Goal: Transaction & Acquisition: Purchase product/service

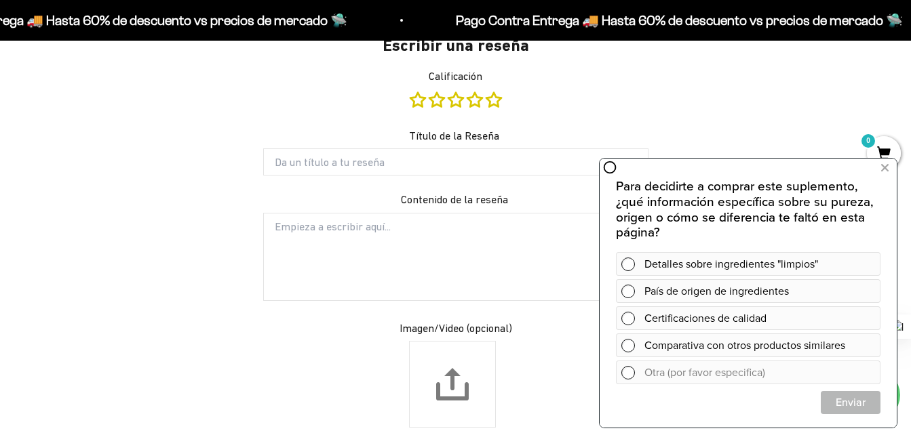
click at [320, 149] on input "Título de la Reseña" at bounding box center [455, 162] width 385 height 27
type input "Me encantan"
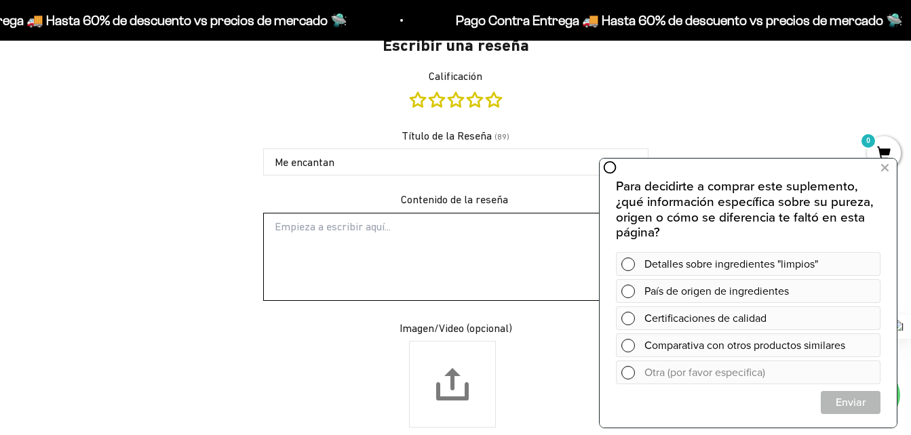
click at [320, 213] on textarea "Contenido de la reseña" at bounding box center [455, 257] width 385 height 88
type textarea "Son deliciosas y hace que sea muy fácil la suplementación"
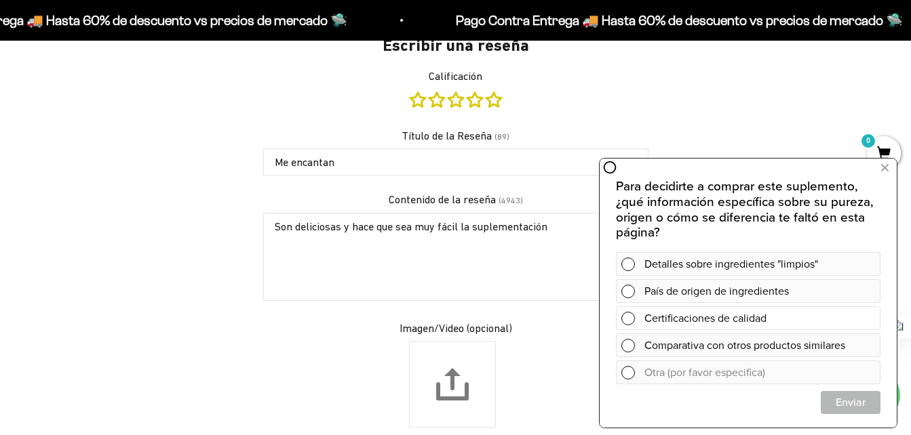
click at [626, 323] on span at bounding box center [628, 319] width 14 height 14
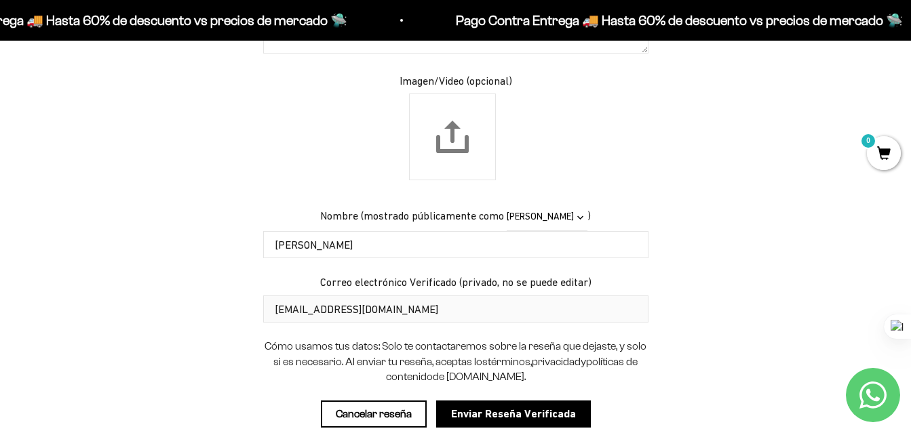
scroll to position [1521, 0]
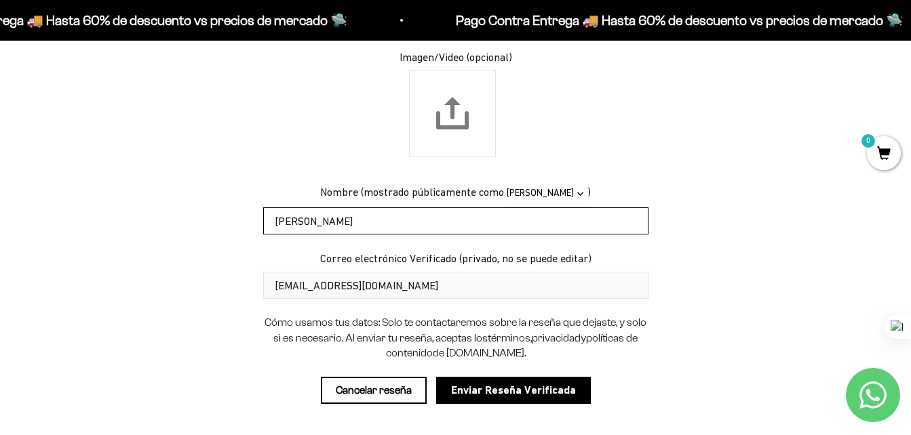
click at [386, 208] on input "Estefania Ortiz Arias" at bounding box center [455, 221] width 385 height 27
drag, startPoint x: 400, startPoint y: 203, endPoint x: 233, endPoint y: 201, distance: 167.6
click at [233, 201] on div "Escribir una reseña Calificación Título de la Reseña (89) Me encantan Contenido…" at bounding box center [456, 91] width 792 height 691
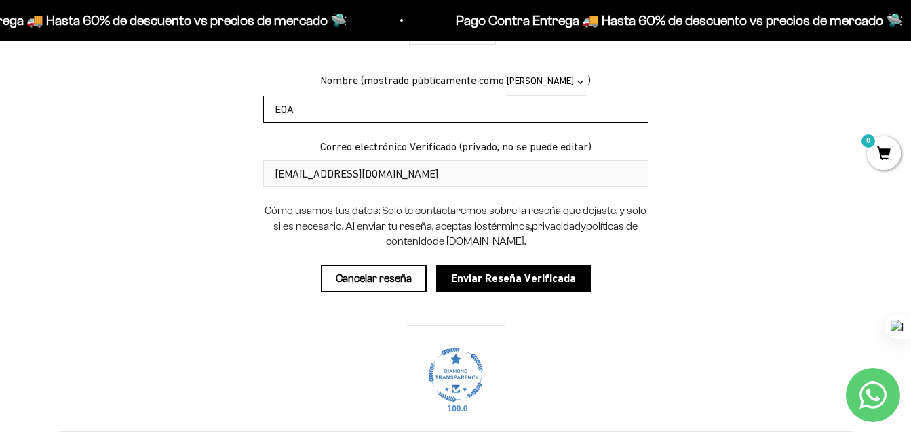
scroll to position [1656, 0]
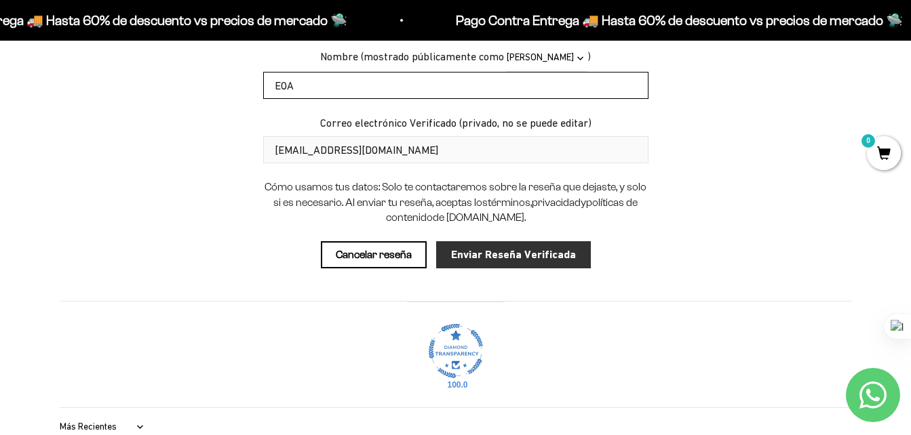
type input "EOA"
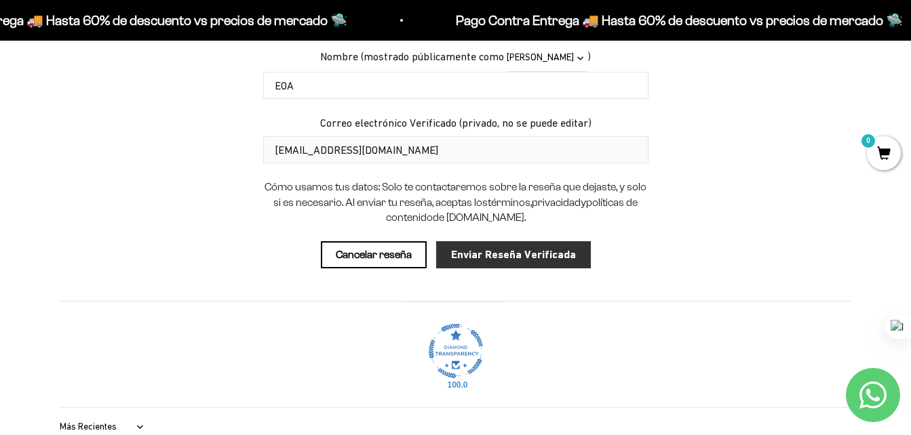
click at [490, 241] on input "Enviar Reseña Verificada" at bounding box center [513, 254] width 155 height 27
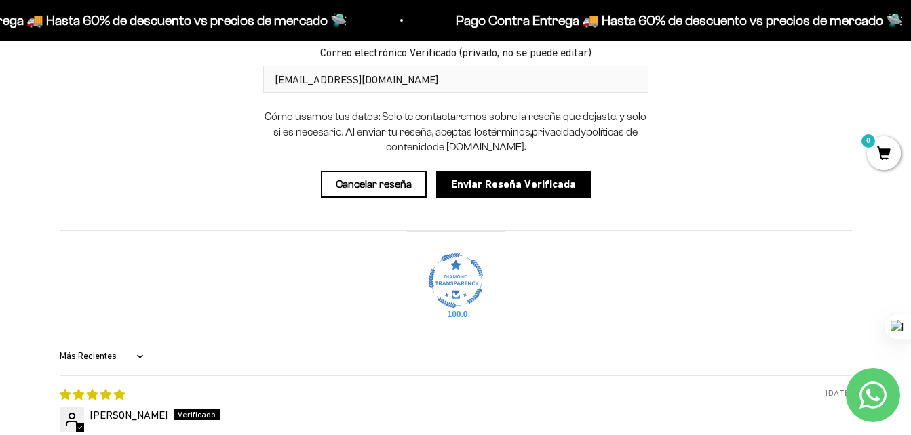
scroll to position [1753, 0]
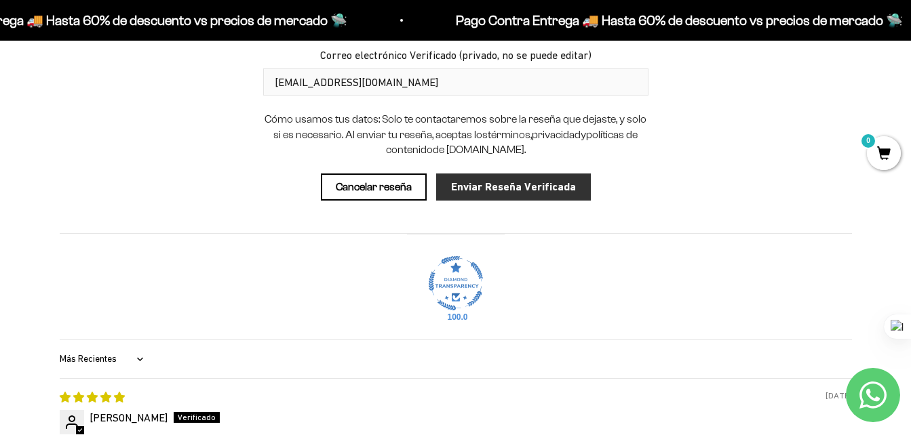
click at [497, 174] on input "Enviar Reseña Verificada" at bounding box center [513, 187] width 155 height 27
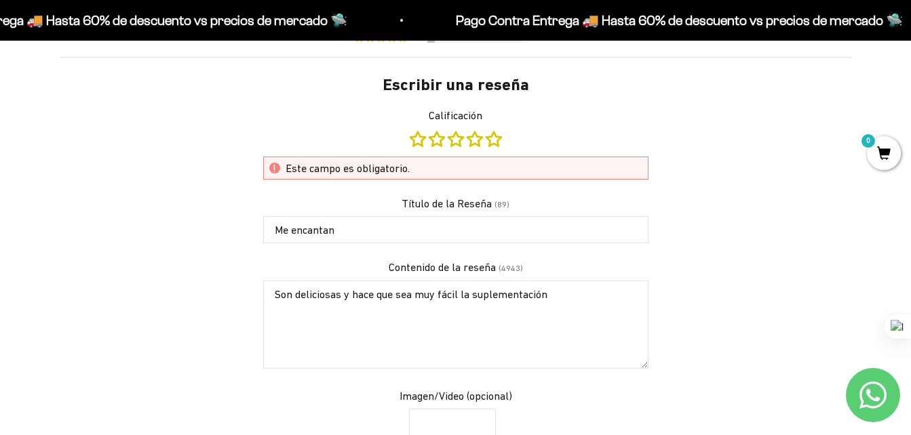
scroll to position [1142, 0]
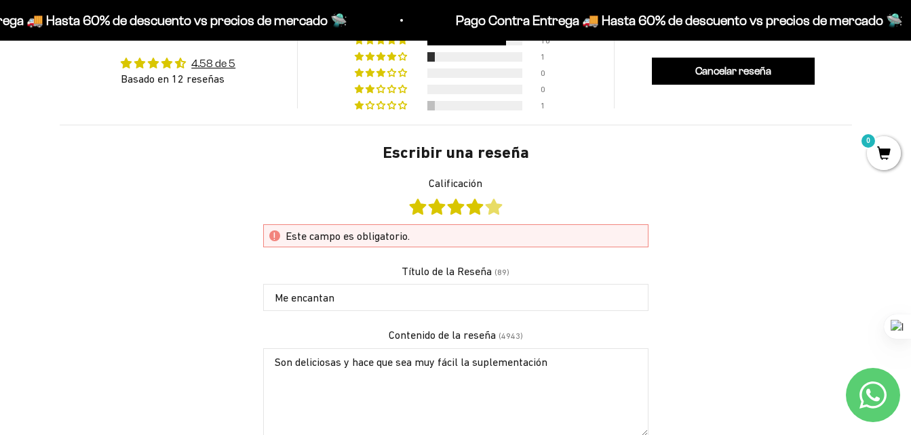
click at [492, 199] on link "Calificación" at bounding box center [494, 206] width 16 height 15
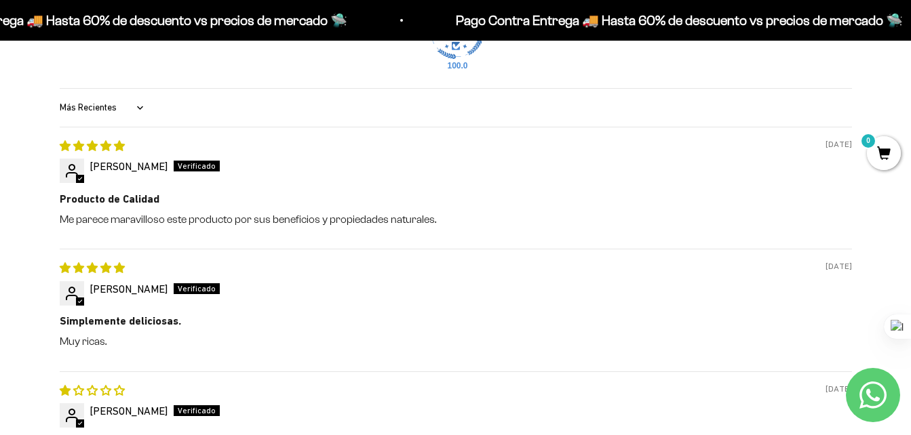
scroll to position [1617, 0]
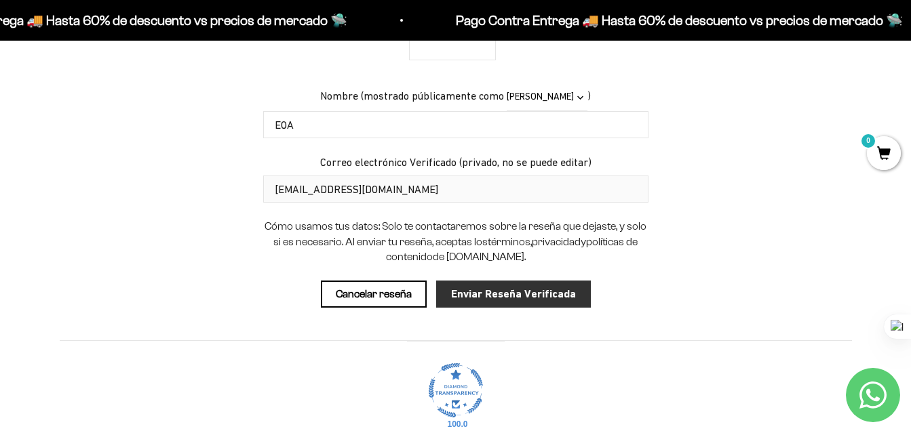
click at [490, 281] on input "Enviar Reseña Verificada" at bounding box center [513, 294] width 155 height 27
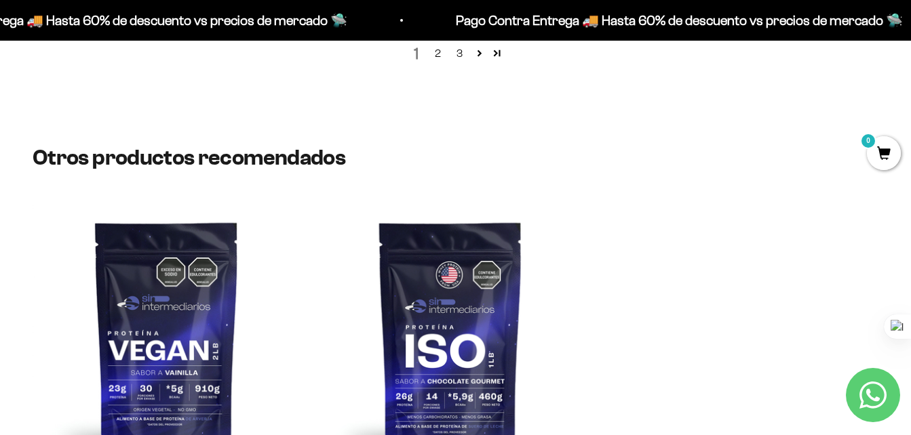
scroll to position [2420, 0]
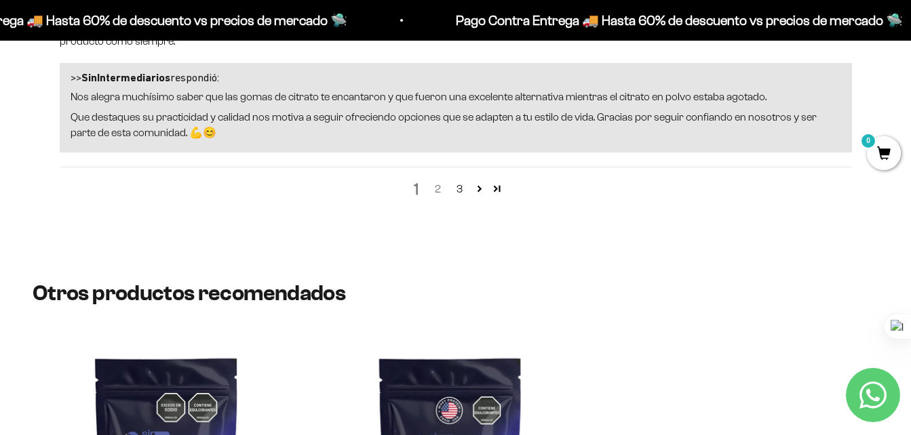
click at [441, 181] on link "2" at bounding box center [438, 189] width 22 height 16
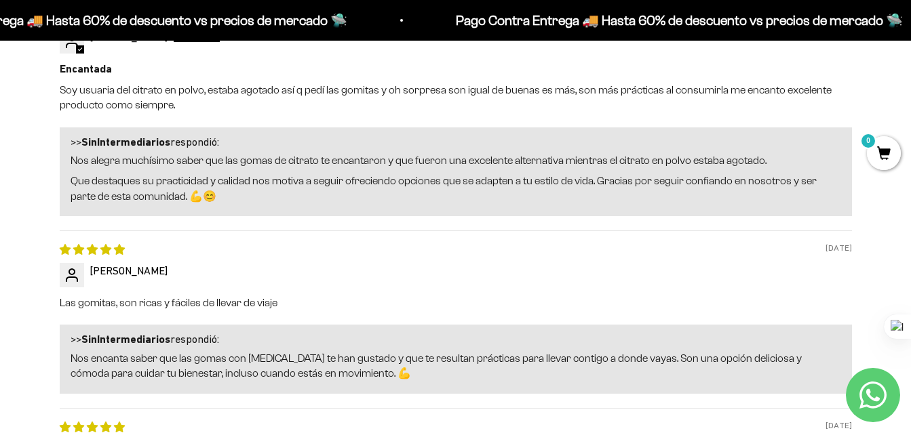
scroll to position [1517, 0]
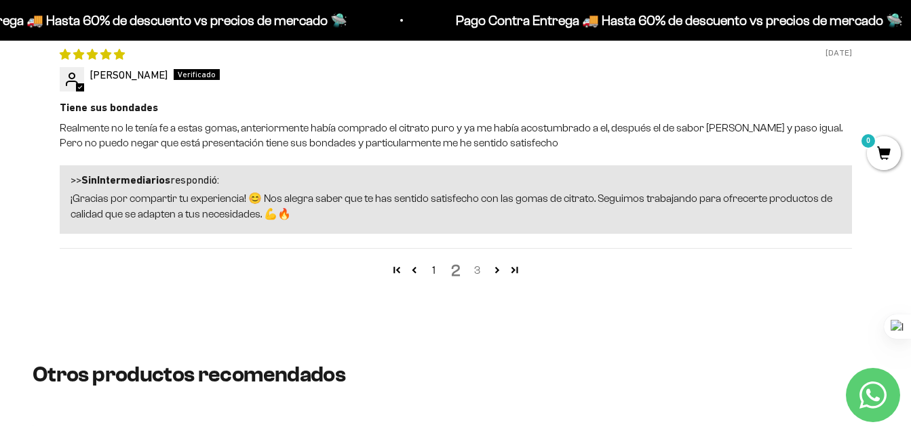
click at [484, 263] on link "3" at bounding box center [478, 271] width 22 height 16
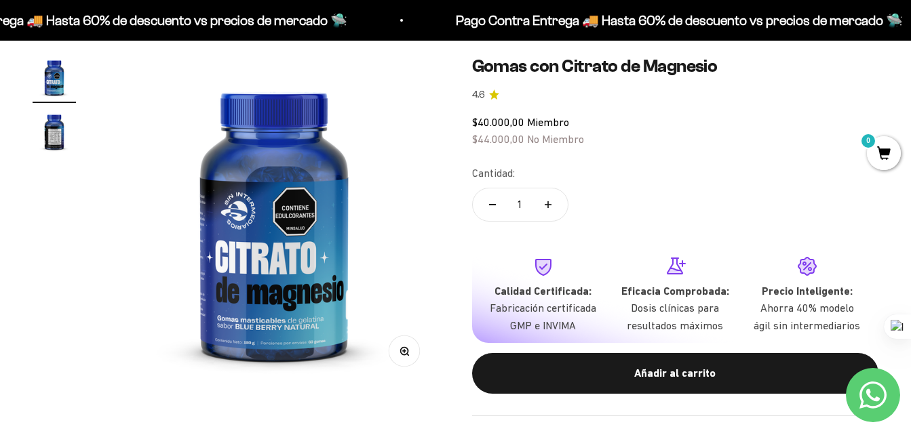
scroll to position [0, 0]
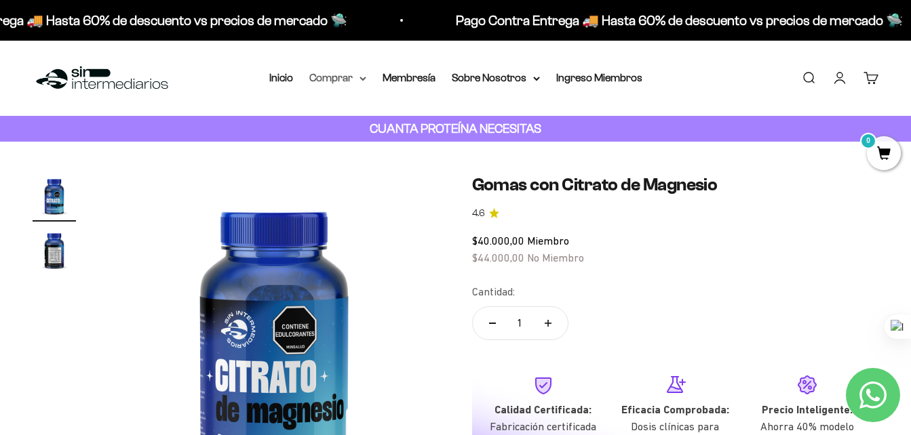
click at [348, 76] on summary "Comprar" at bounding box center [337, 78] width 57 height 18
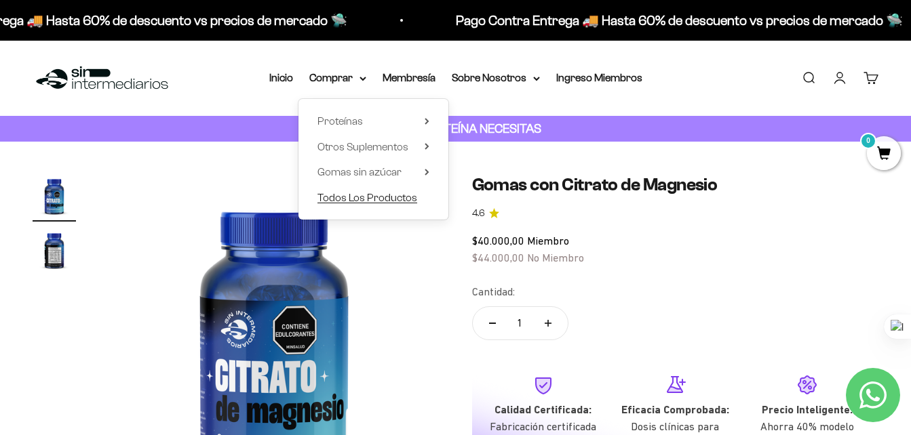
click at [369, 198] on span "Todos Los Productos" at bounding box center [367, 198] width 100 height 12
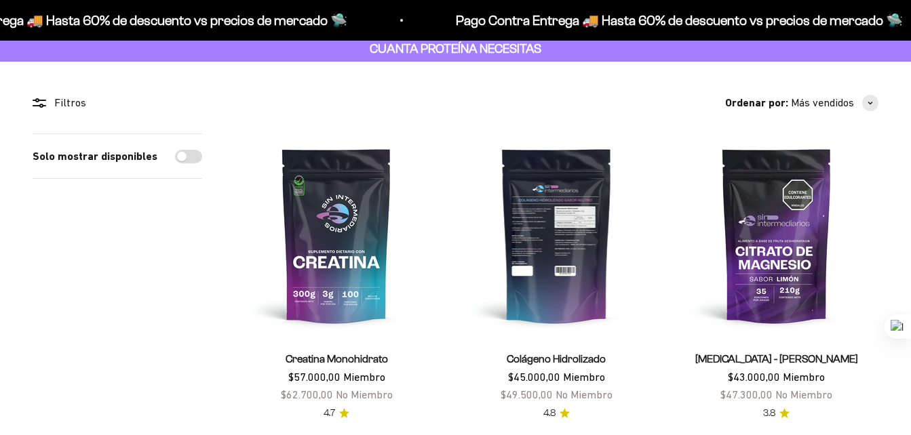
scroll to position [136, 0]
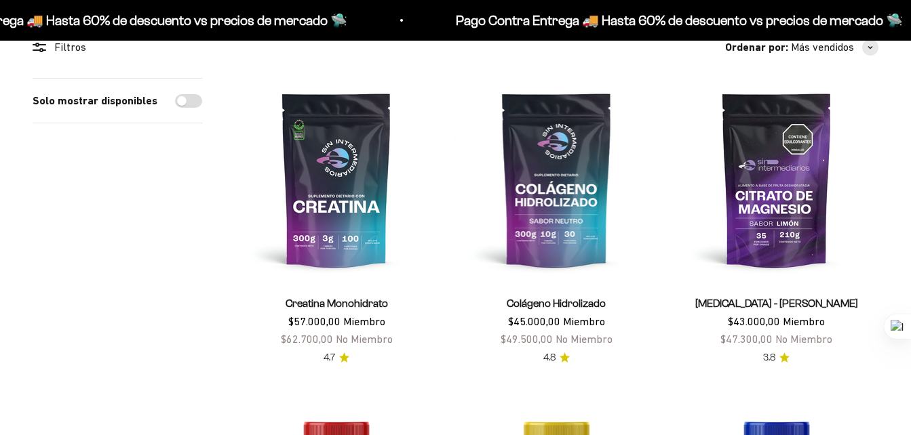
click at [627, 6] on div "Pago Contra Entrega 🚚 Hasta 60% de descuento vs precios de mercado 🛸 Pago Contr…" at bounding box center [455, 20] width 911 height 41
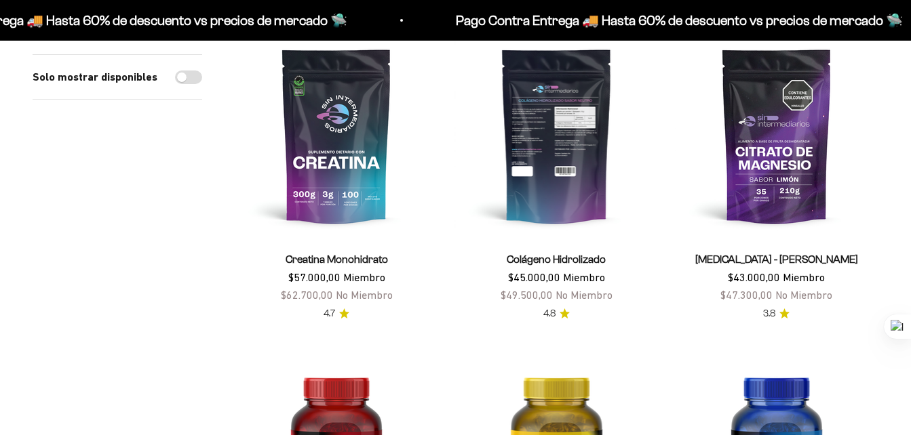
scroll to position [203, 0]
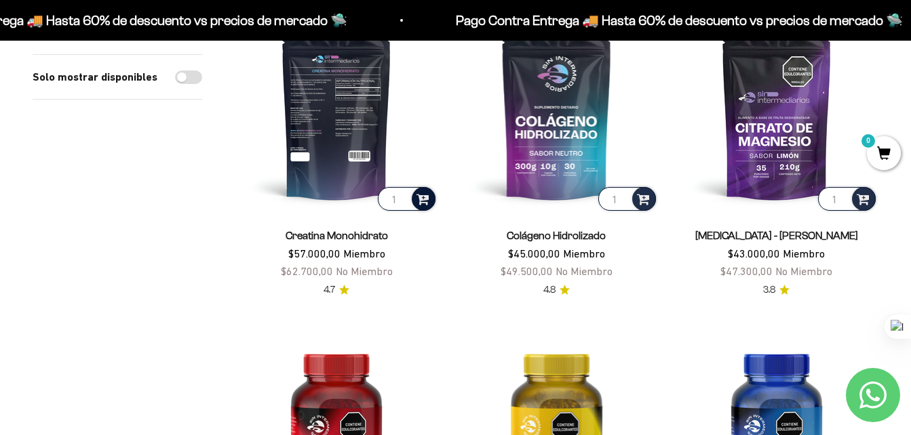
click at [425, 197] on span at bounding box center [422, 199] width 13 height 16
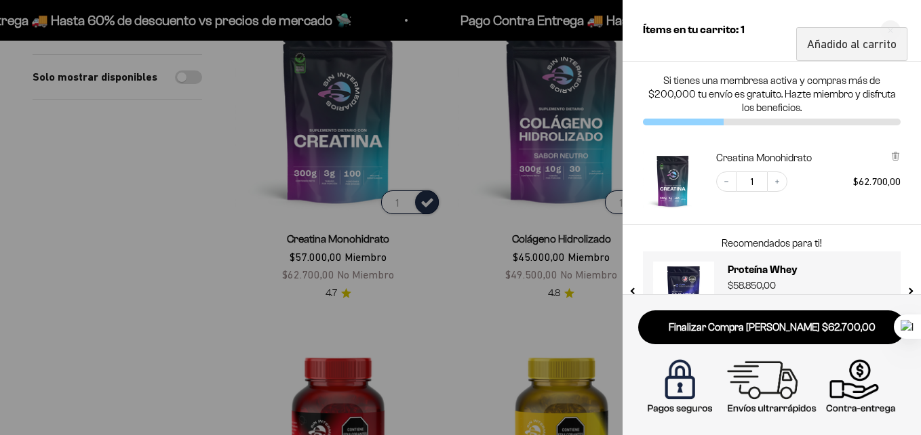
click at [198, 228] on div at bounding box center [460, 217] width 921 height 435
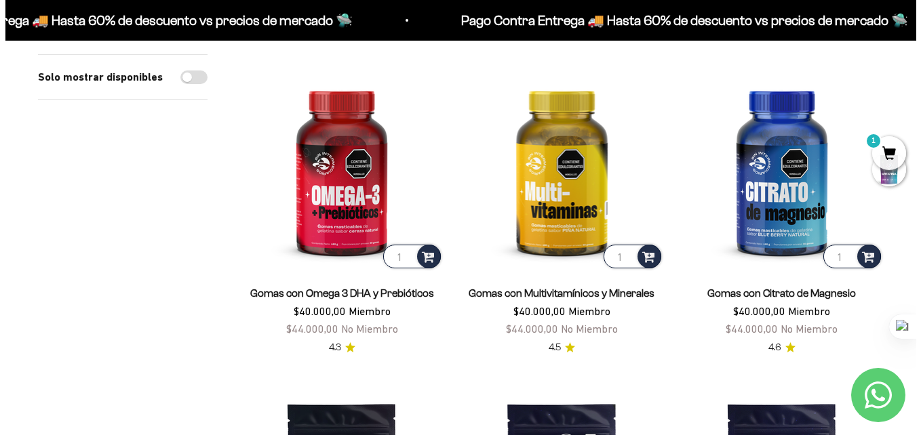
scroll to position [543, 0]
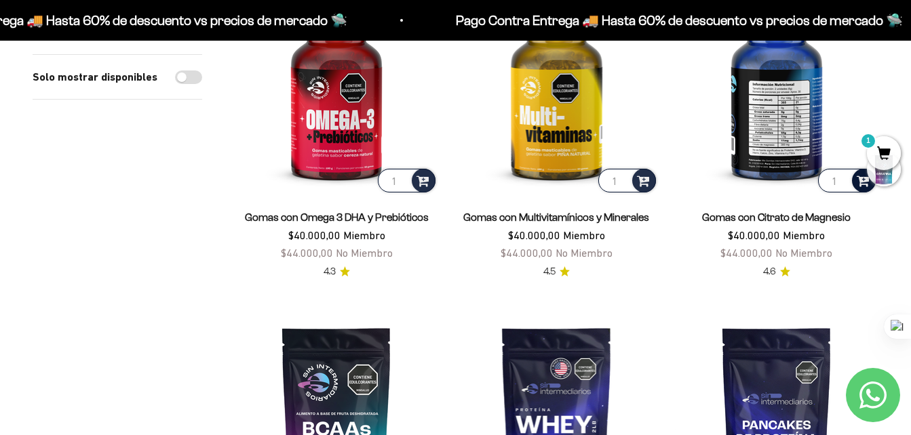
click at [857, 182] on span at bounding box center [863, 180] width 13 height 16
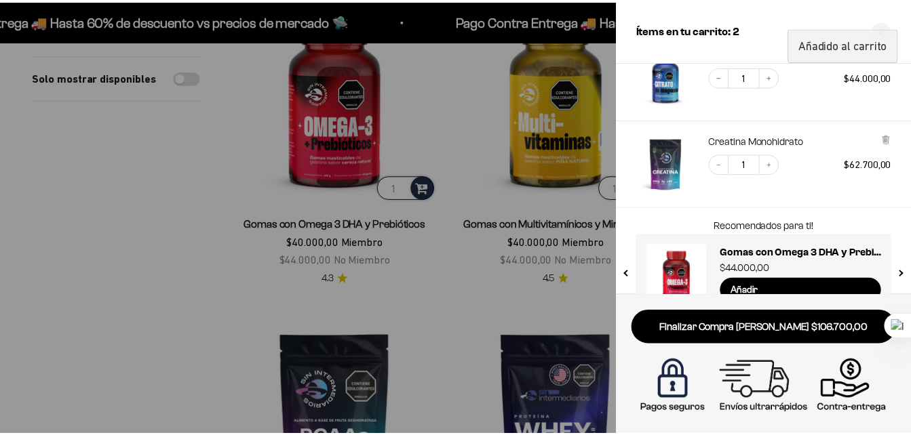
scroll to position [136, 0]
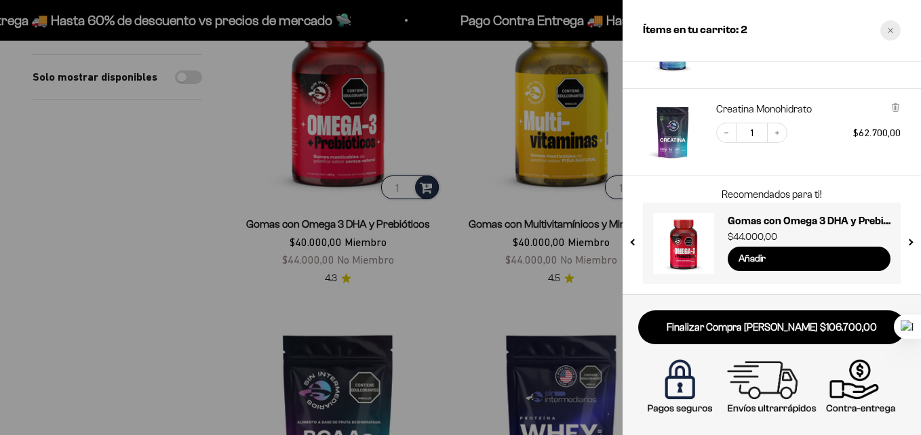
click at [887, 28] on div "Close cart" at bounding box center [890, 30] width 20 height 20
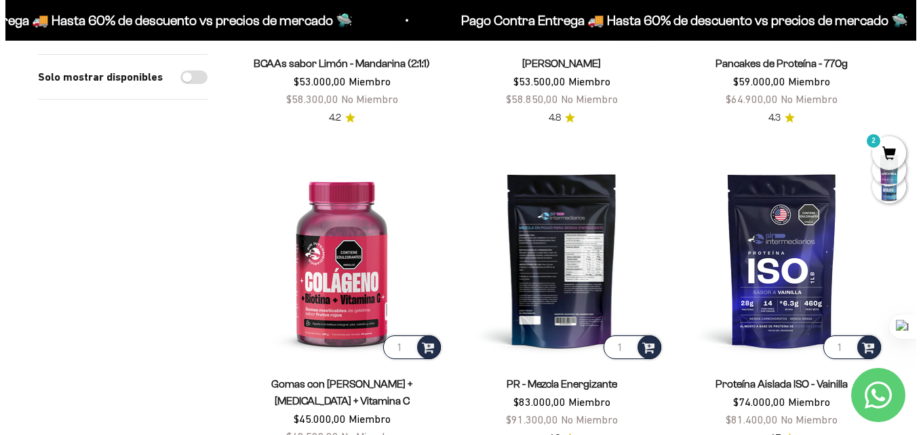
scroll to position [1085, 0]
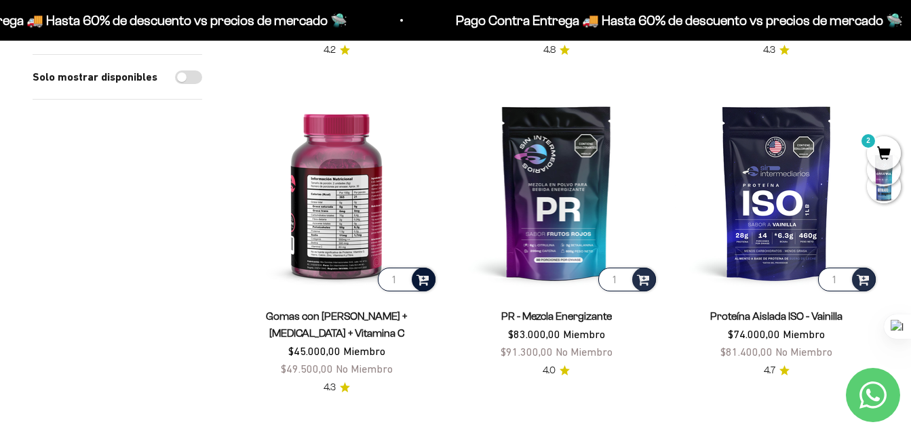
click at [421, 276] on span at bounding box center [422, 279] width 13 height 16
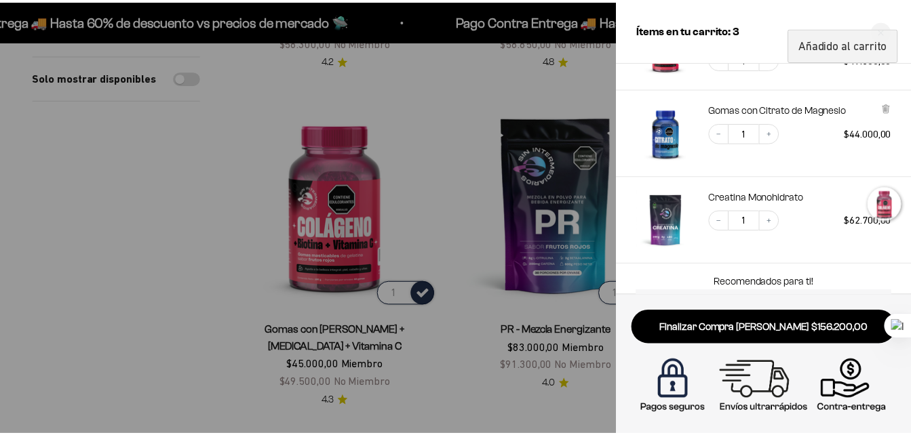
scroll to position [224, 0]
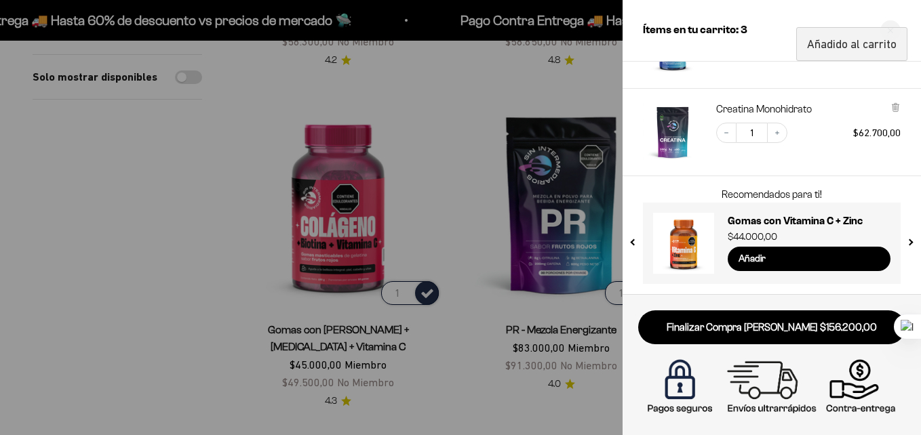
click at [125, 208] on div at bounding box center [460, 217] width 921 height 435
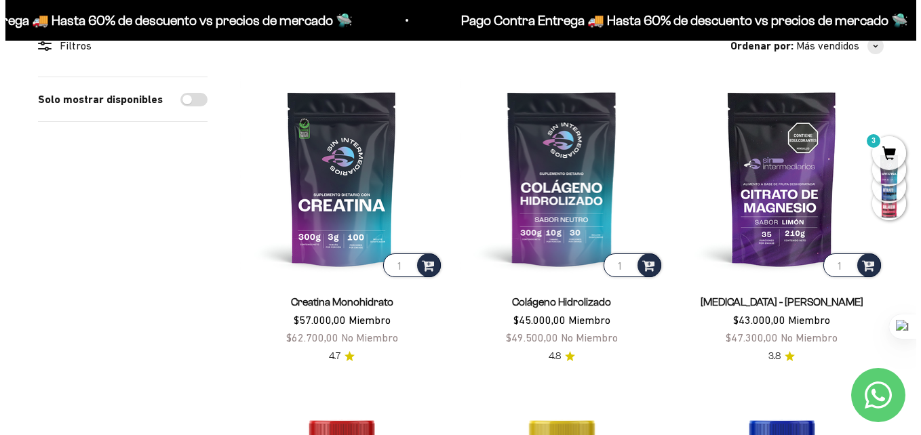
scroll to position [0, 0]
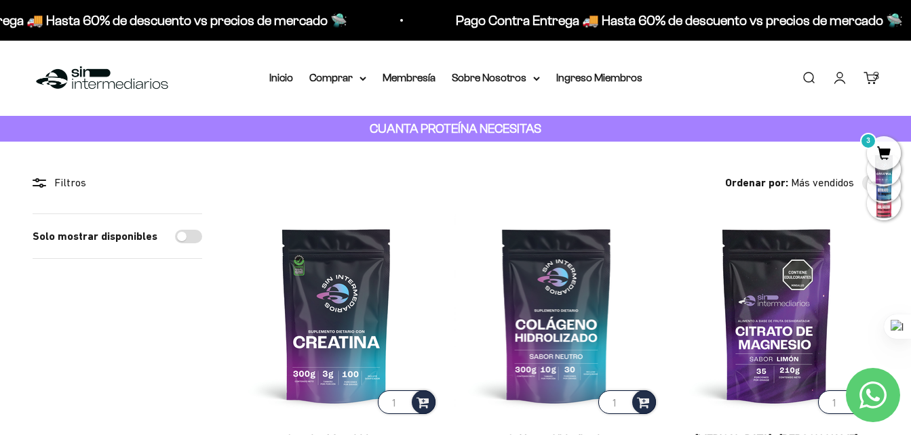
click at [879, 150] on span "3" at bounding box center [884, 153] width 34 height 34
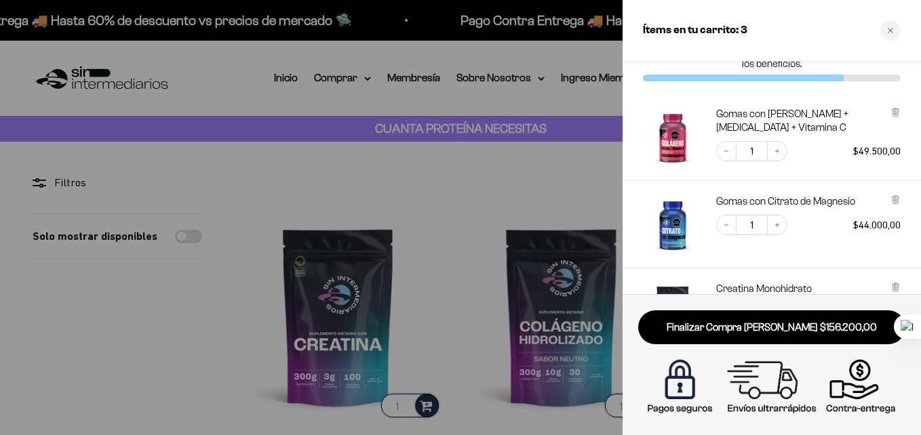
scroll to position [68, 0]
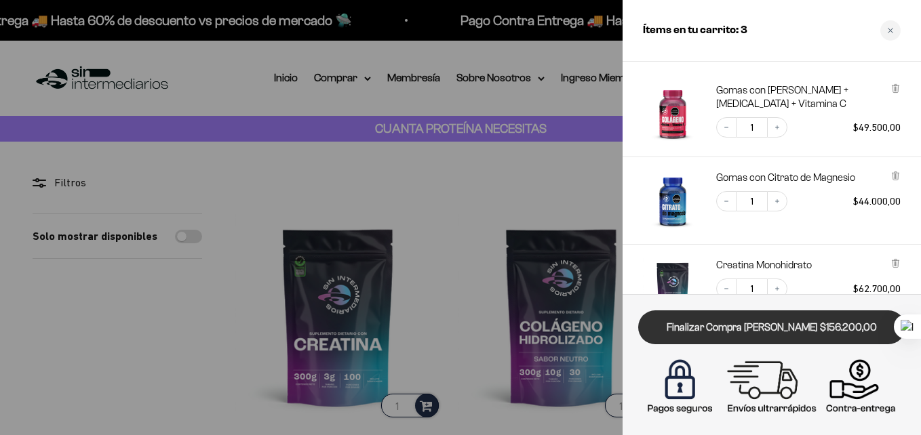
click at [760, 326] on link "Finalizar Compra Segura $156.200,00" at bounding box center [771, 328] width 267 height 35
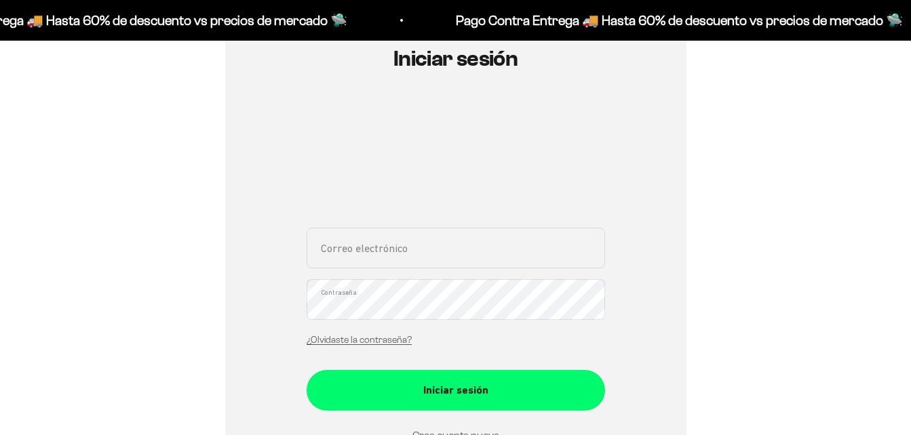
scroll to position [203, 0]
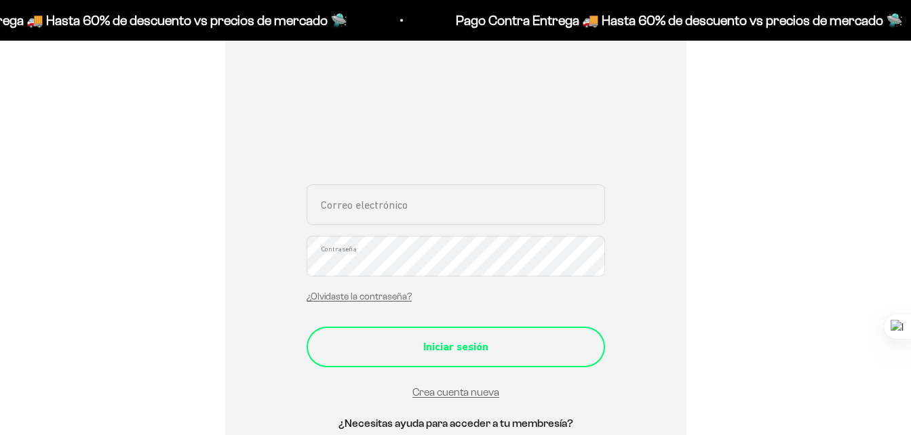
type input "estefaniaoa97@gmail.com"
click at [434, 345] on div "Iniciar sesión" at bounding box center [456, 347] width 244 height 18
